Goal: Find specific page/section: Find specific page/section

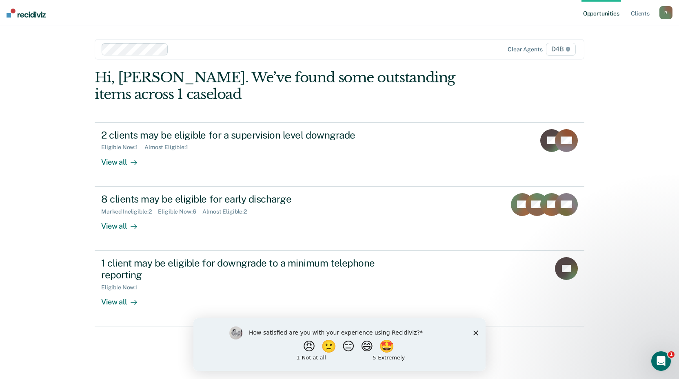
click at [477, 332] on icon "Close survey" at bounding box center [475, 332] width 5 height 5
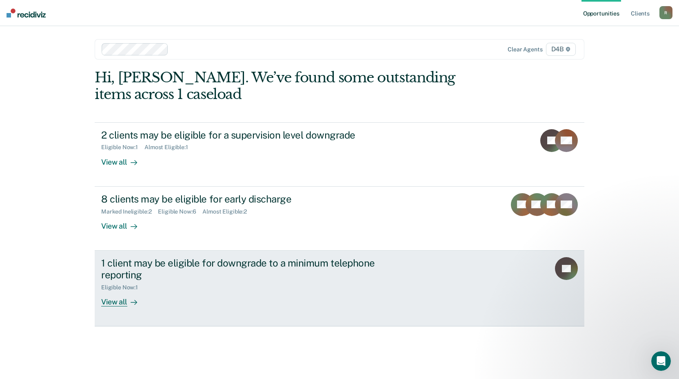
click at [114, 301] on div "View all" at bounding box center [124, 299] width 46 height 16
